Goal: Check status: Check status

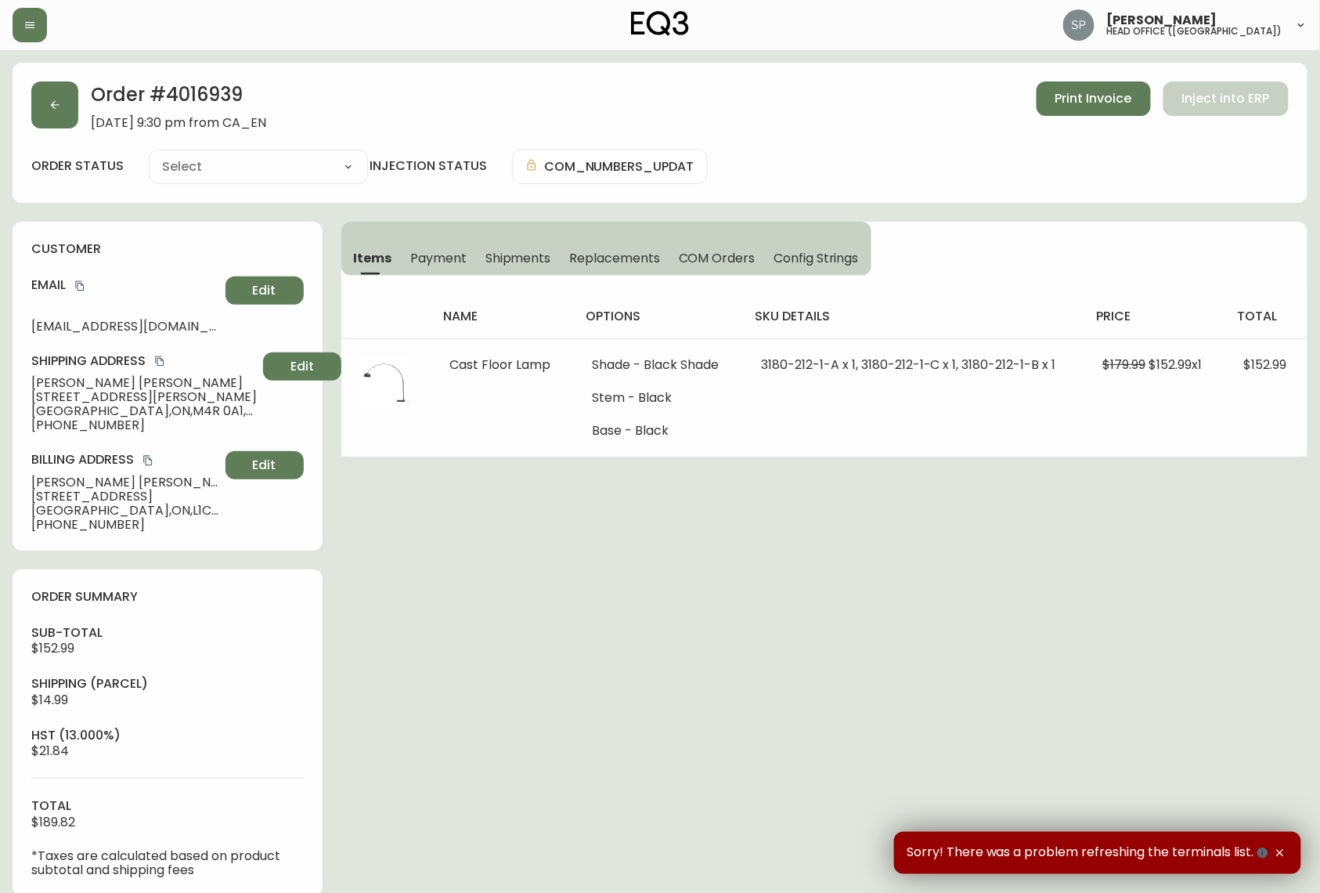
type input "Fully Shipped"
select select "FULLY_SHIPPED"
click at [44, 35] on button "button" at bounding box center [30, 25] width 34 height 34
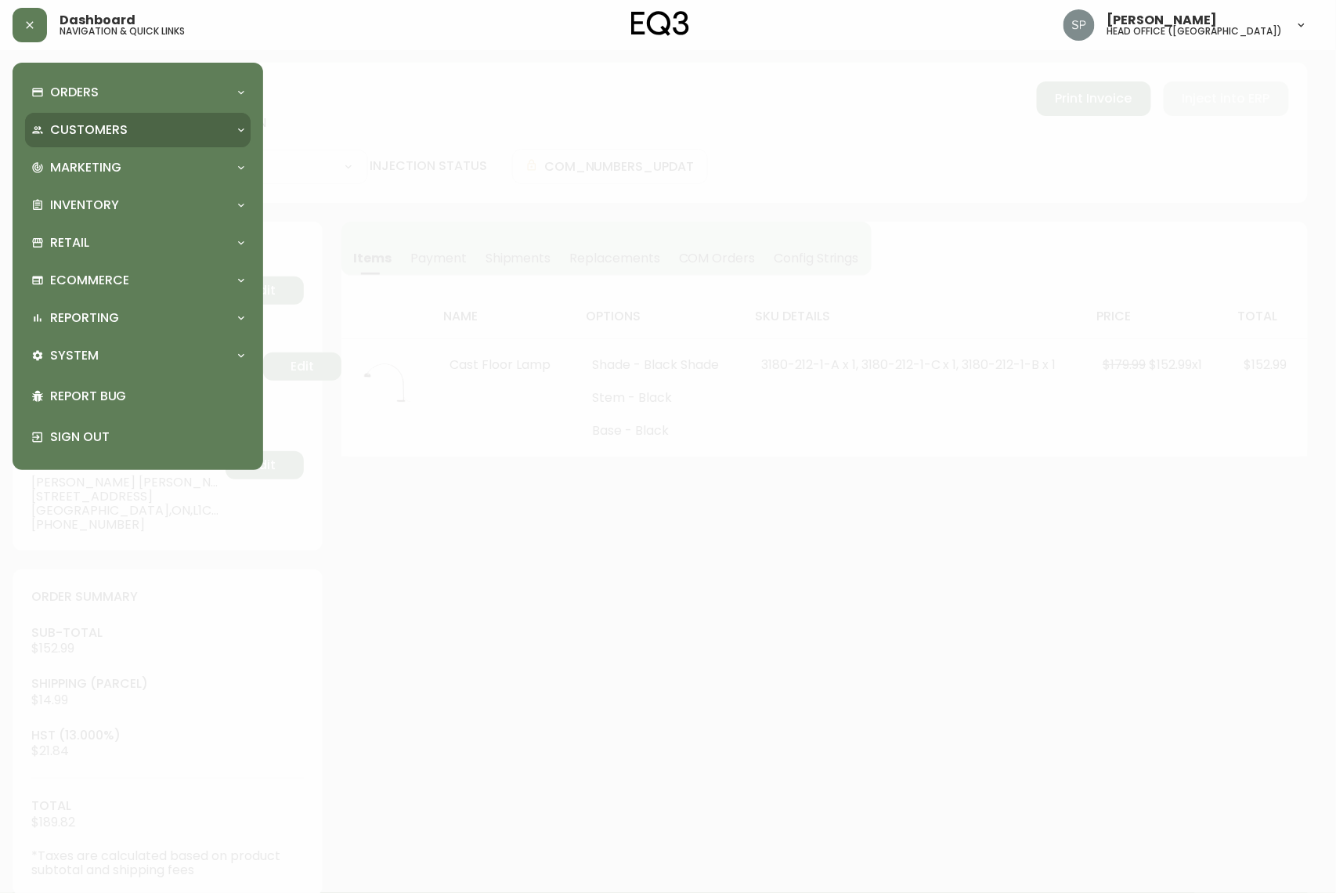
click at [97, 128] on p "Customers" at bounding box center [89, 129] width 78 height 17
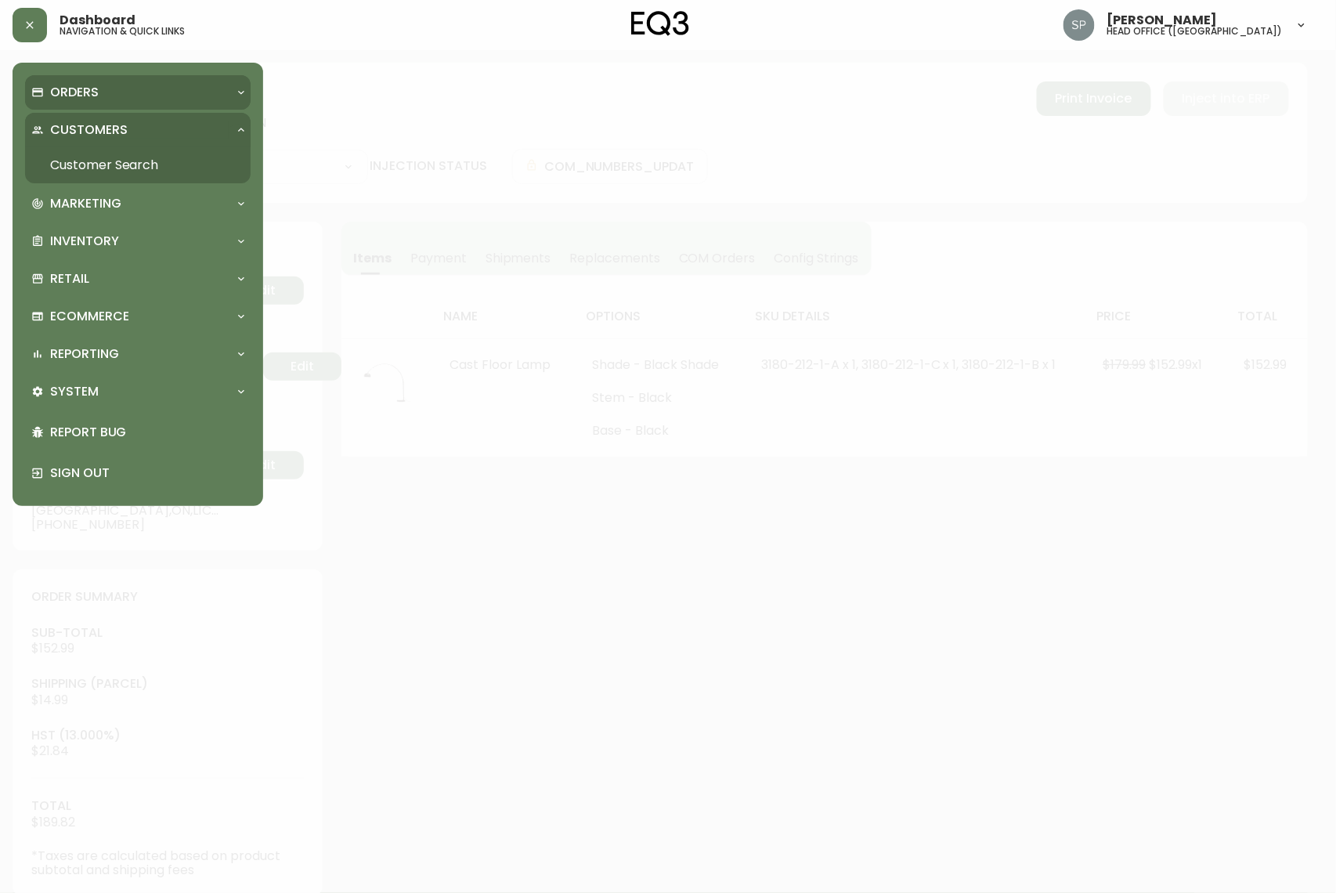
click at [88, 86] on p "Orders" at bounding box center [74, 92] width 49 height 17
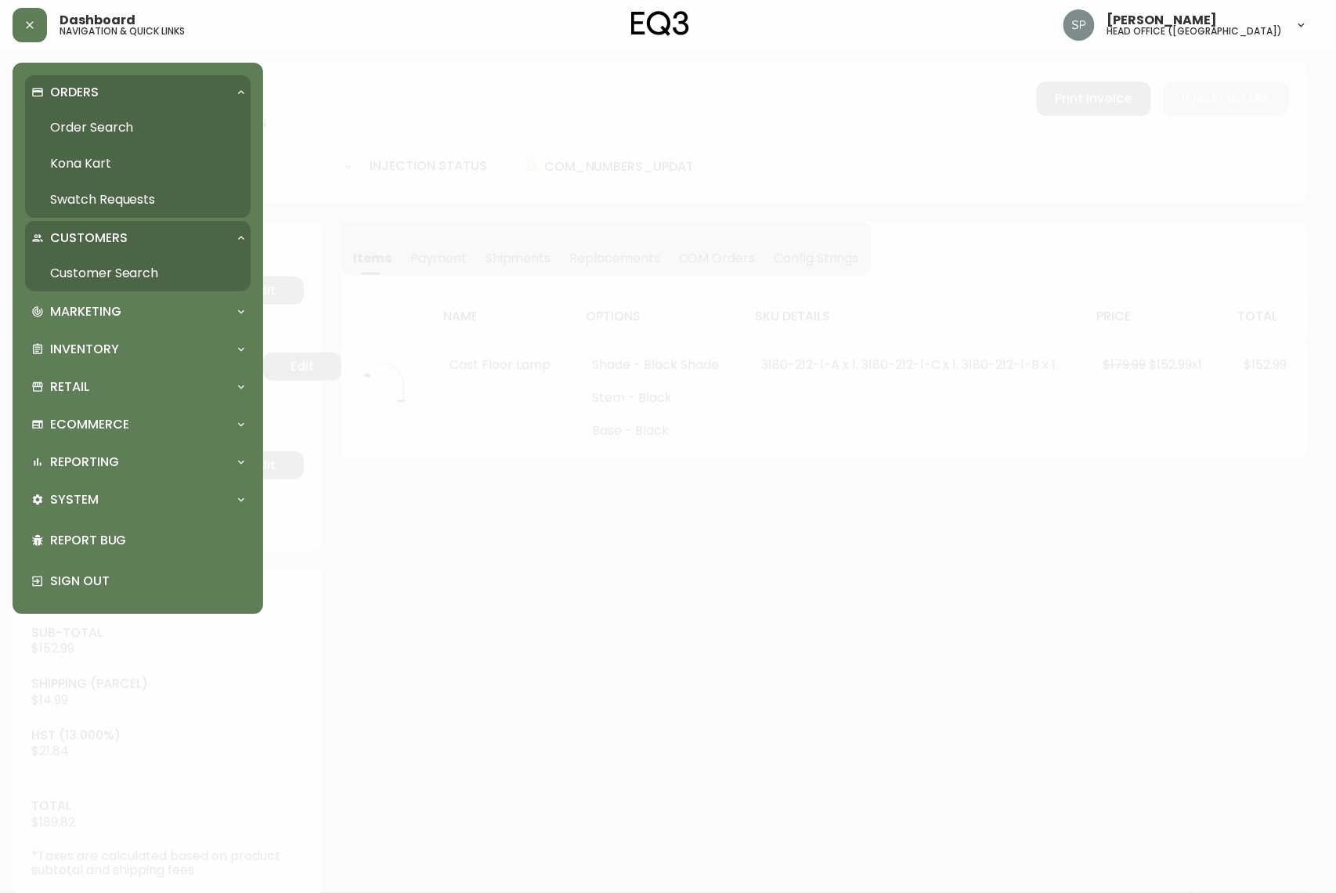
click at [102, 122] on link "Order Search" at bounding box center [138, 128] width 226 height 36
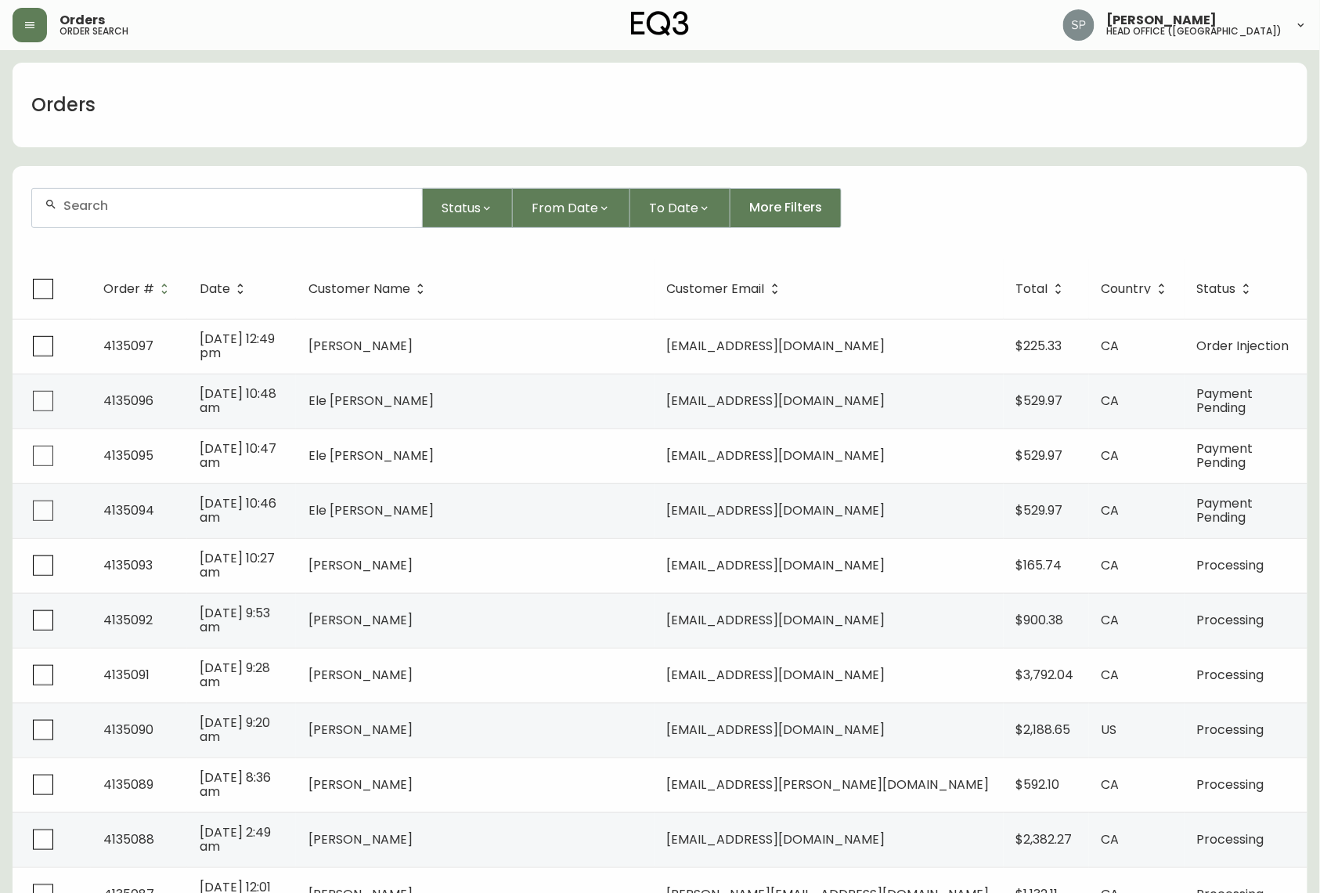
click at [182, 204] on input "text" at bounding box center [236, 205] width 346 height 15
paste input "4134197"
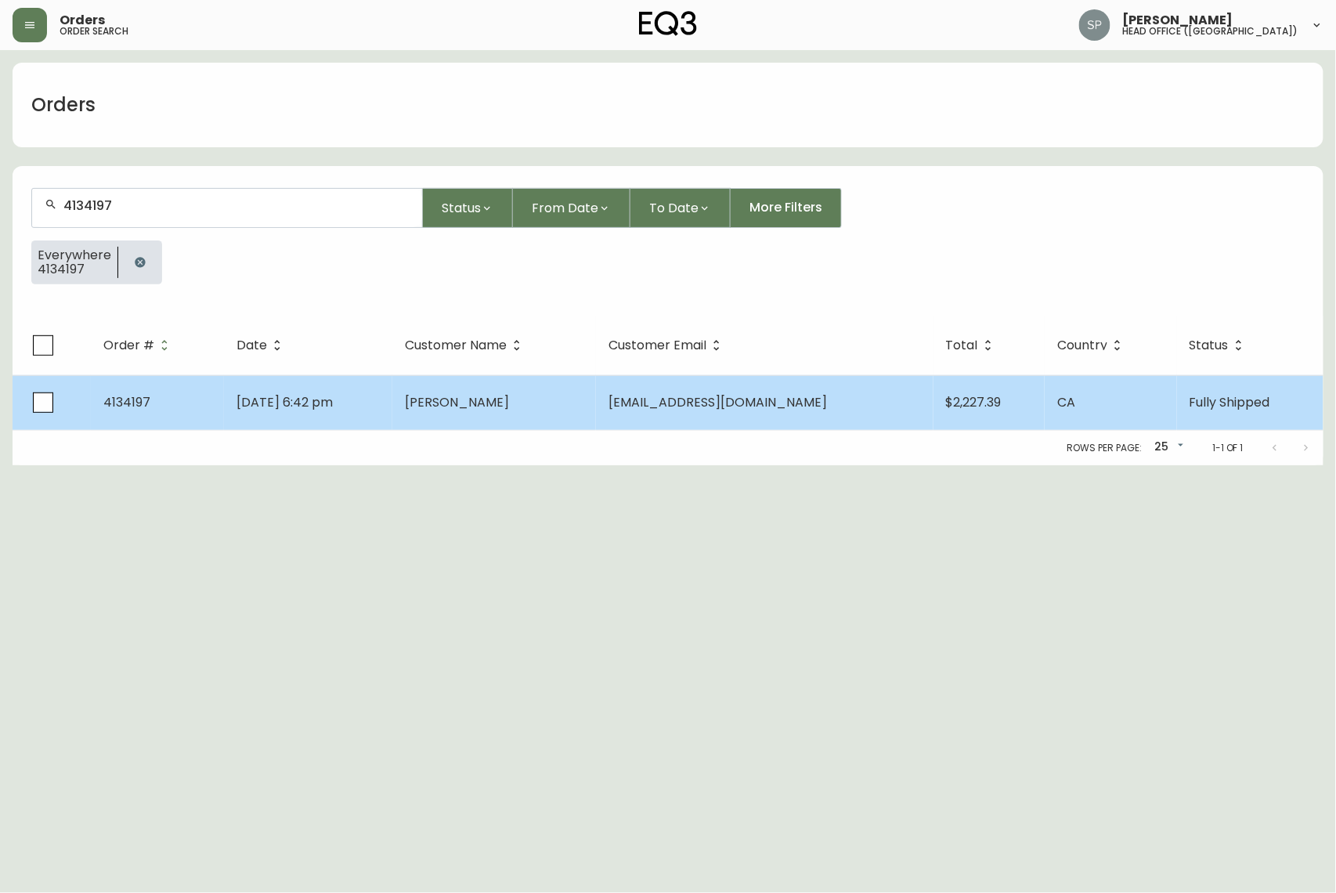
type input "4134197"
click at [480, 426] on td "[PERSON_NAME]" at bounding box center [494, 402] width 204 height 55
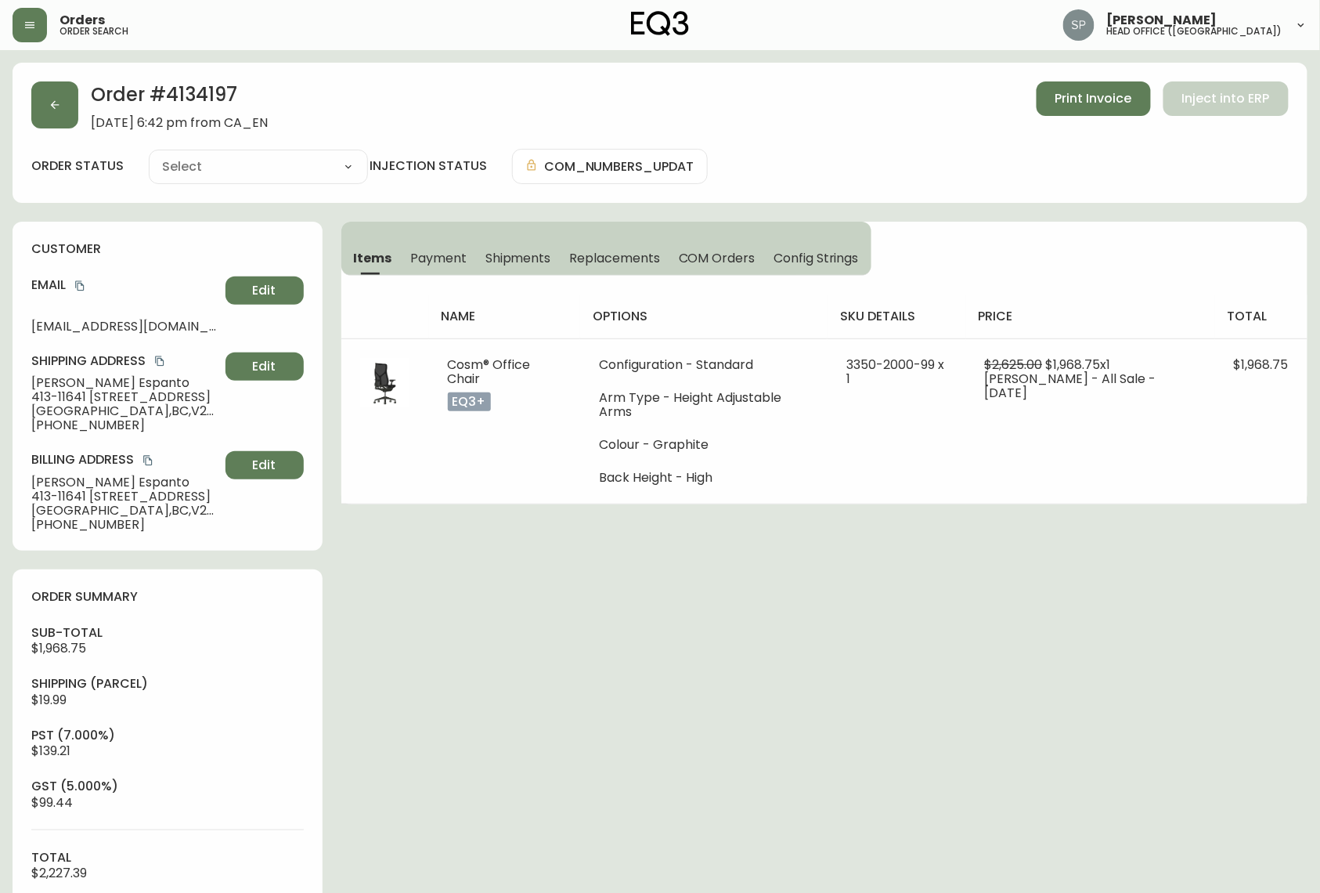
type input "Fully Shipped"
select select "FULLY_SHIPPED"
click at [72, 110] on button "button" at bounding box center [54, 104] width 47 height 47
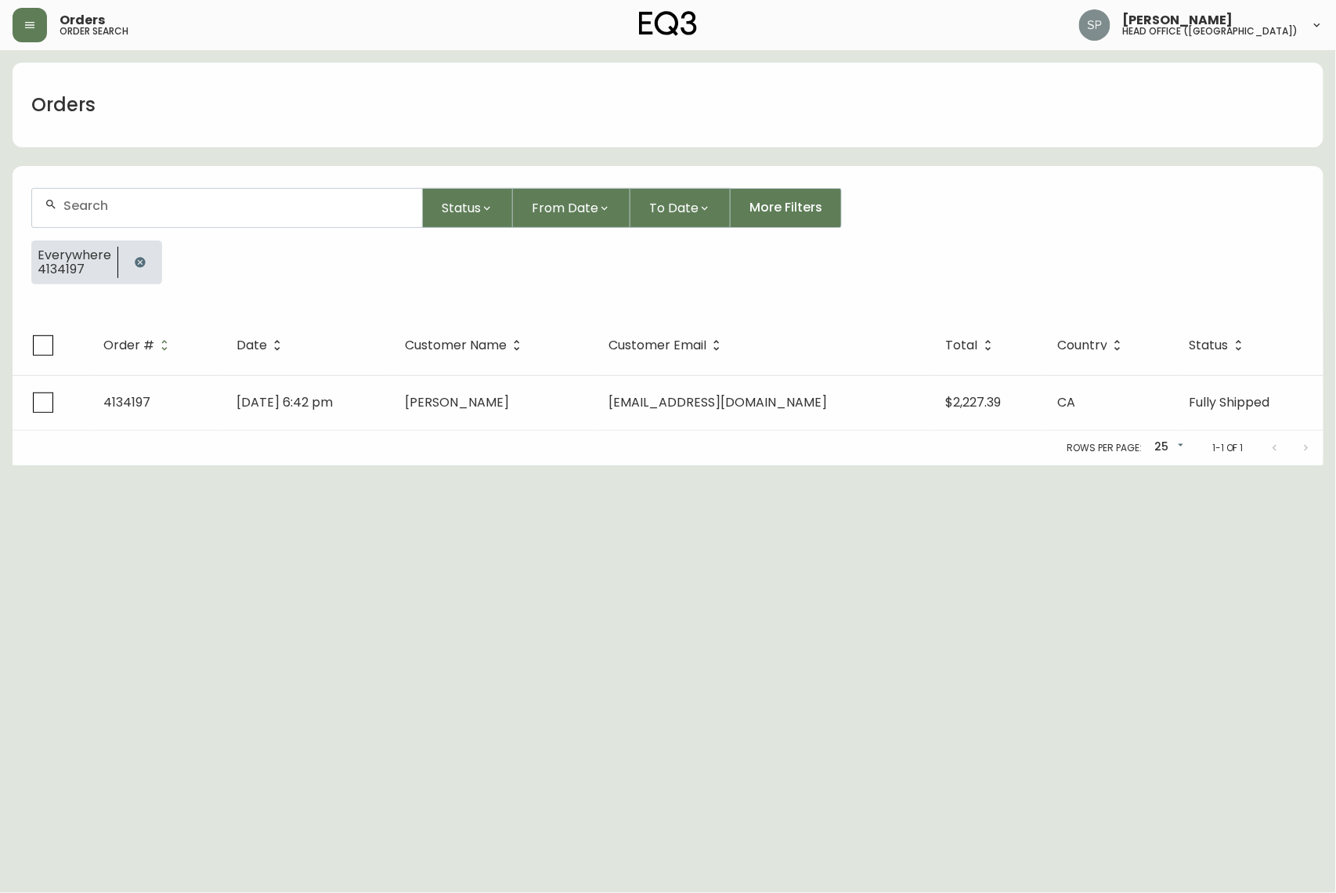
click at [393, 465] on html "Orders order search [PERSON_NAME] head office ([GEOGRAPHIC_DATA]) Orders Status…" at bounding box center [668, 232] width 1336 height 465
